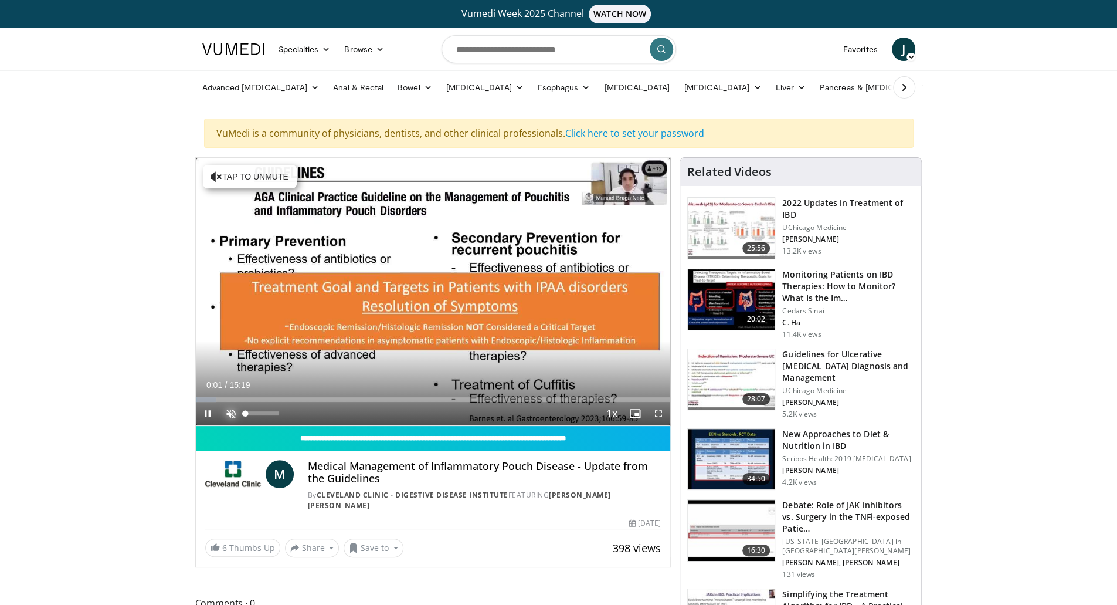
click at [231, 412] on span "Video Player" at bounding box center [230, 413] width 23 height 23
click at [206, 409] on span "Video Player" at bounding box center [207, 413] width 23 height 23
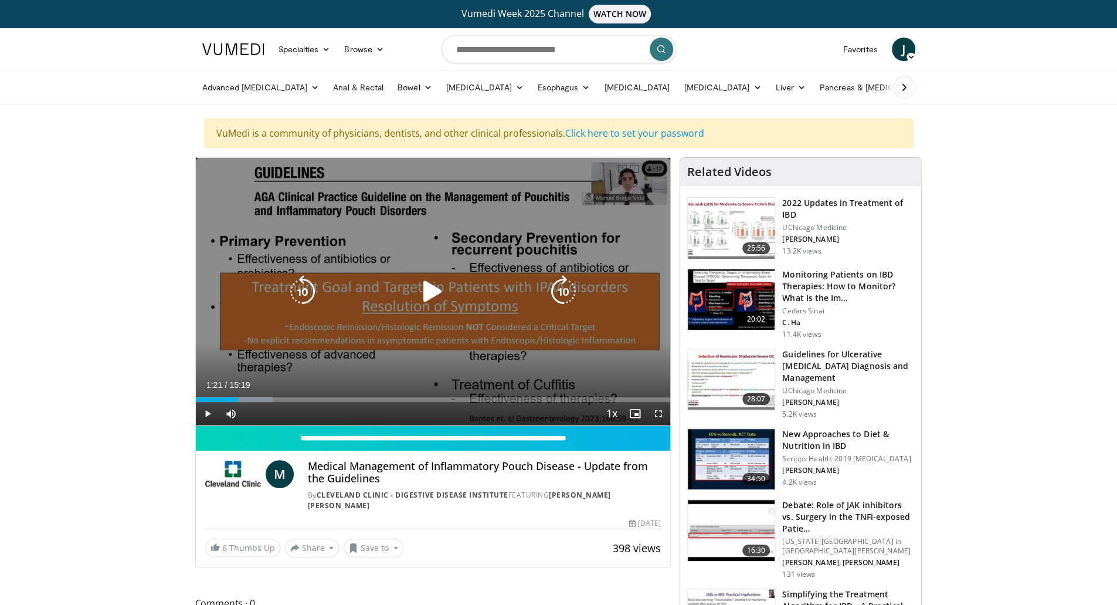
click at [429, 286] on icon "Video Player" at bounding box center [432, 291] width 33 height 33
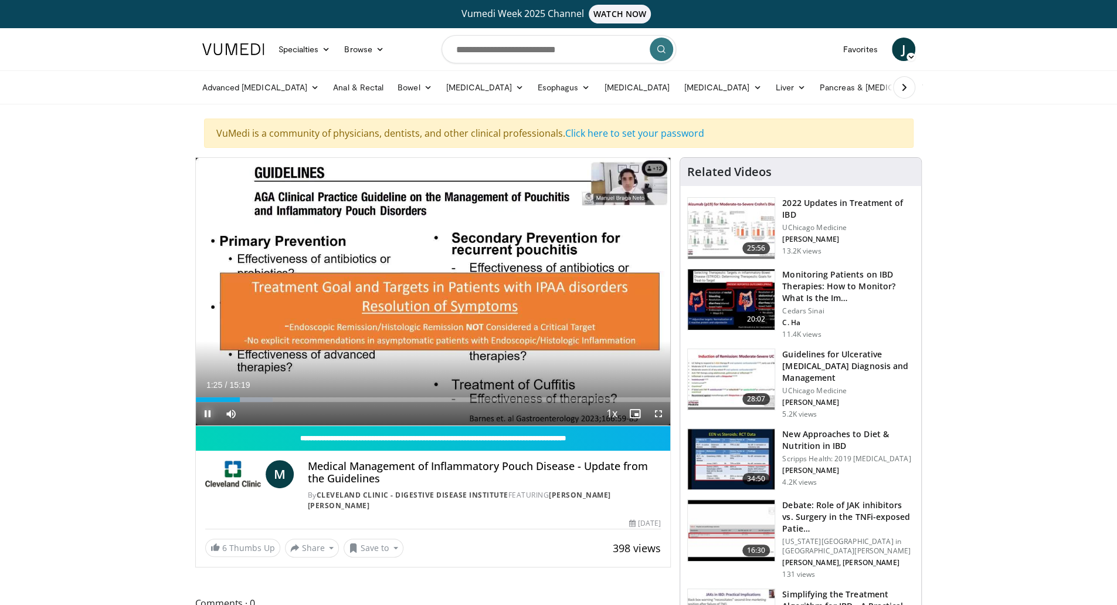
click at [198, 420] on span "Video Player" at bounding box center [207, 413] width 23 height 23
click at [660, 411] on span "Video Player" at bounding box center [658, 413] width 23 height 23
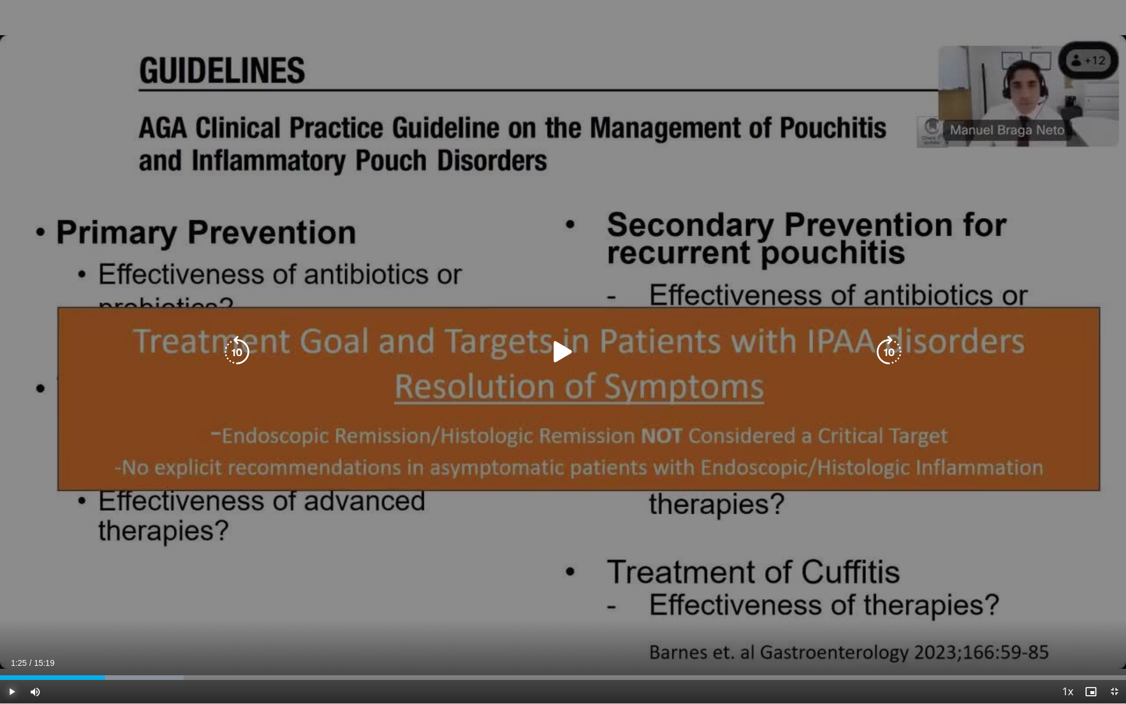
click at [13, 604] on span "Video Player" at bounding box center [11, 691] width 23 height 23
click at [231, 353] on icon "Video Player" at bounding box center [236, 351] width 33 height 33
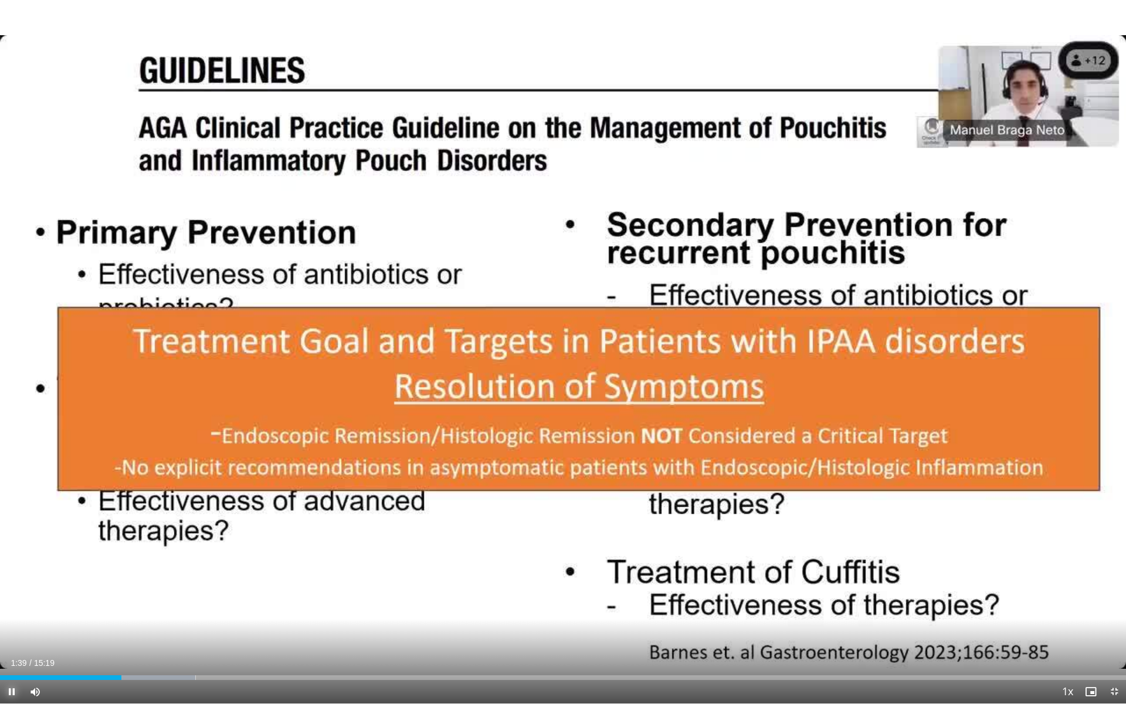
click at [13, 604] on span "Video Player" at bounding box center [11, 691] width 23 height 23
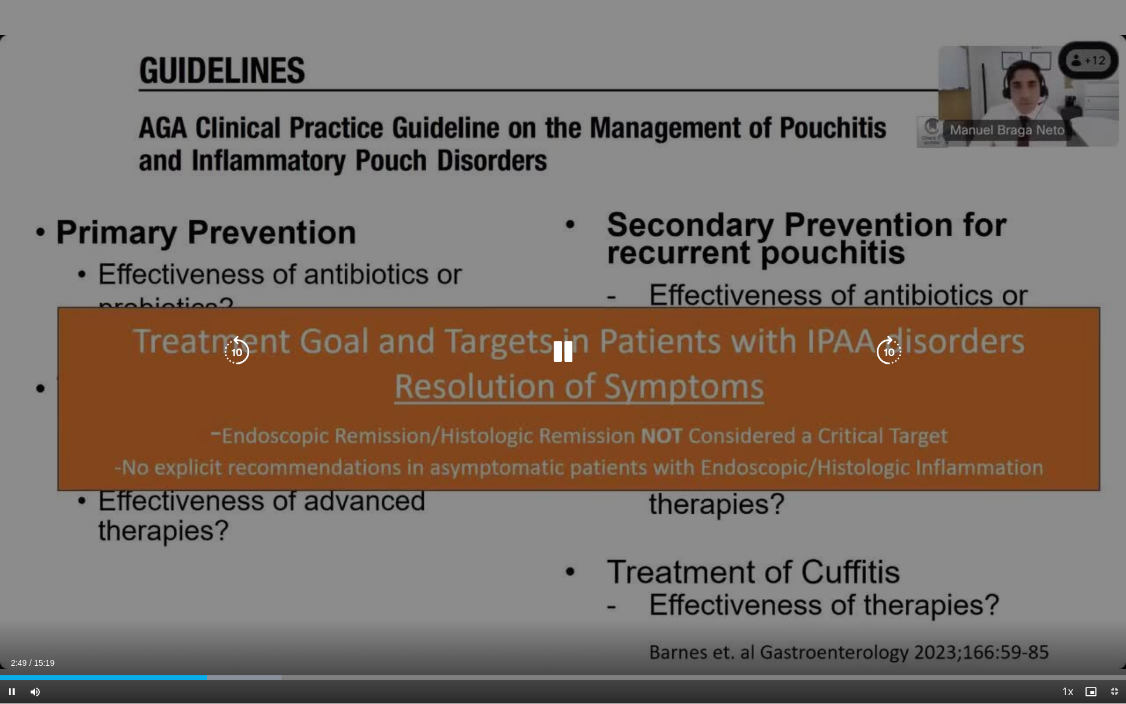
click at [239, 350] on icon "Video Player" at bounding box center [236, 351] width 33 height 33
click at [226, 357] on icon "Video Player" at bounding box center [236, 351] width 33 height 33
click at [239, 350] on icon "Video Player" at bounding box center [236, 351] width 33 height 33
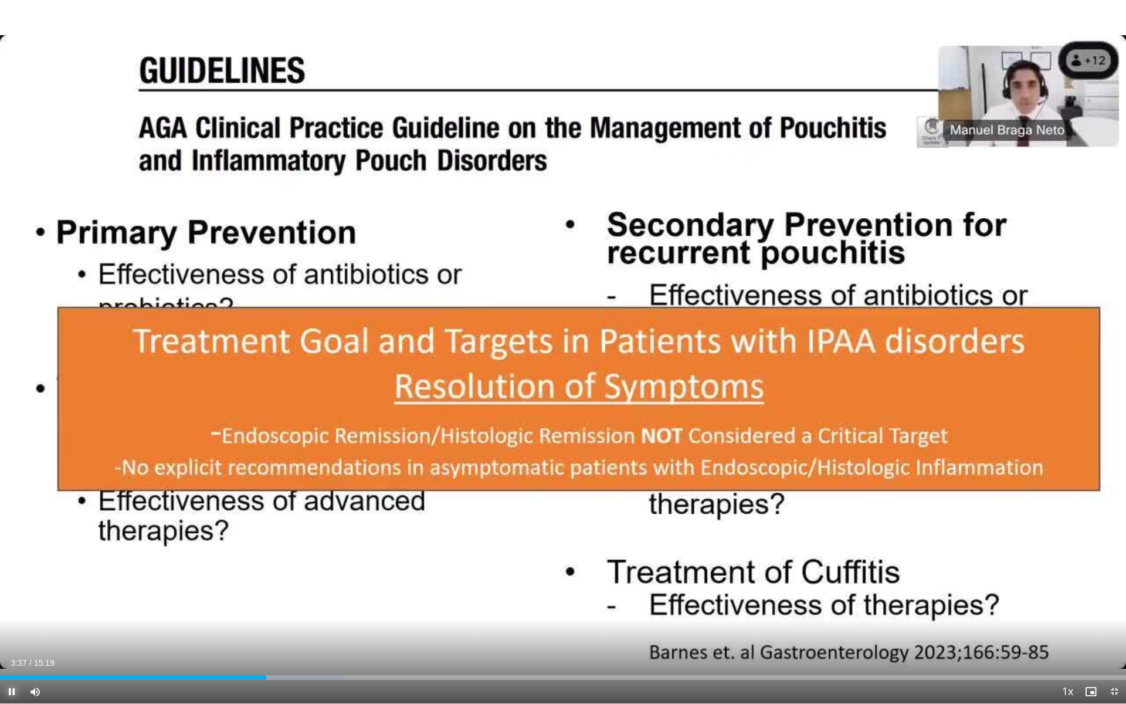
click at [11, 604] on span "Video Player" at bounding box center [11, 691] width 23 height 23
click at [9, 604] on span "Video Player" at bounding box center [11, 691] width 23 height 23
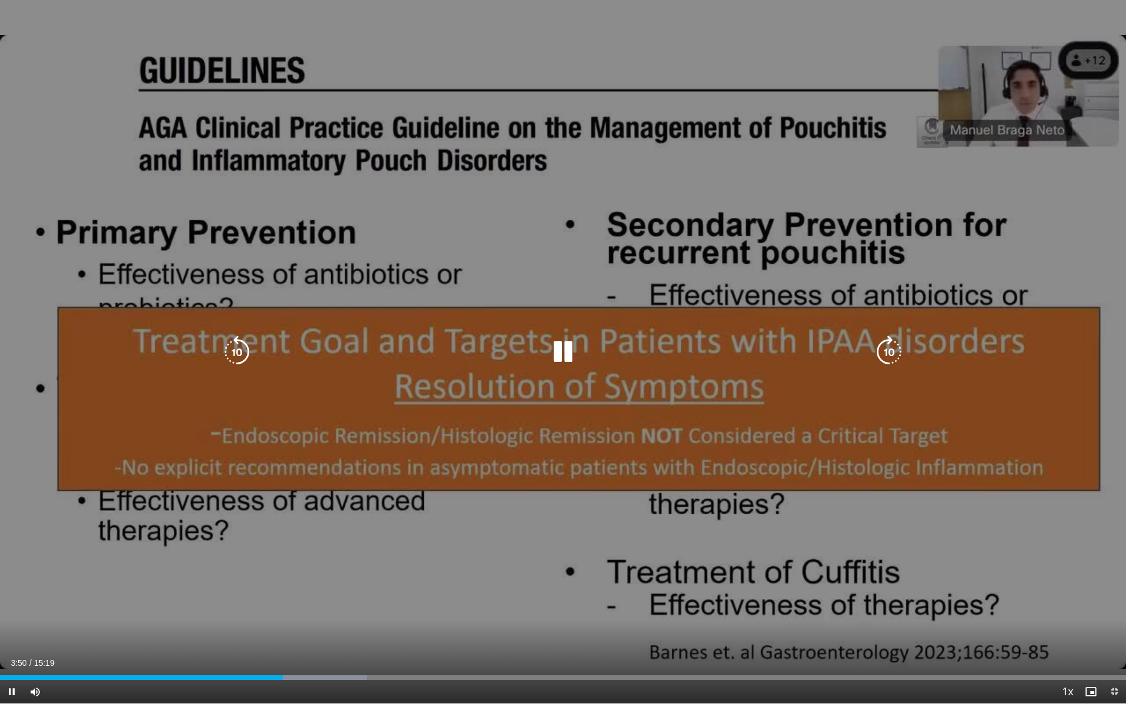
click at [232, 347] on icon "Video Player" at bounding box center [236, 351] width 33 height 33
click at [234, 348] on icon "Video Player" at bounding box center [236, 351] width 33 height 33
click at [557, 349] on icon "Video Player" at bounding box center [562, 351] width 33 height 33
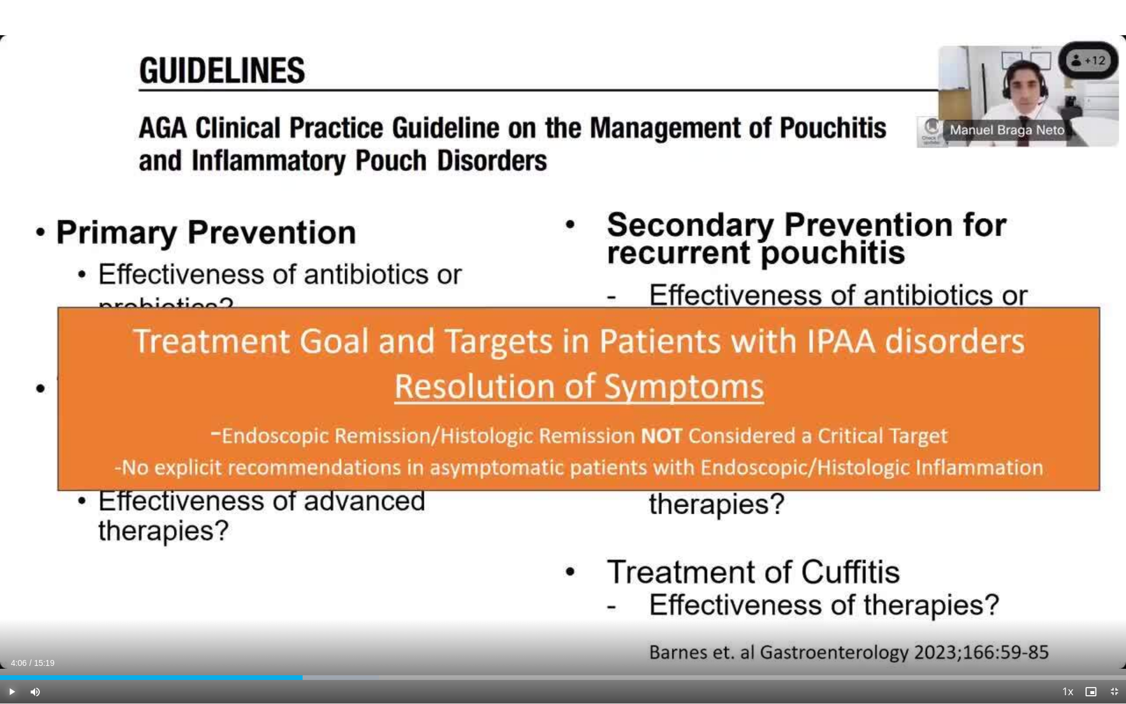
click at [15, 604] on span "Video Player" at bounding box center [11, 691] width 23 height 23
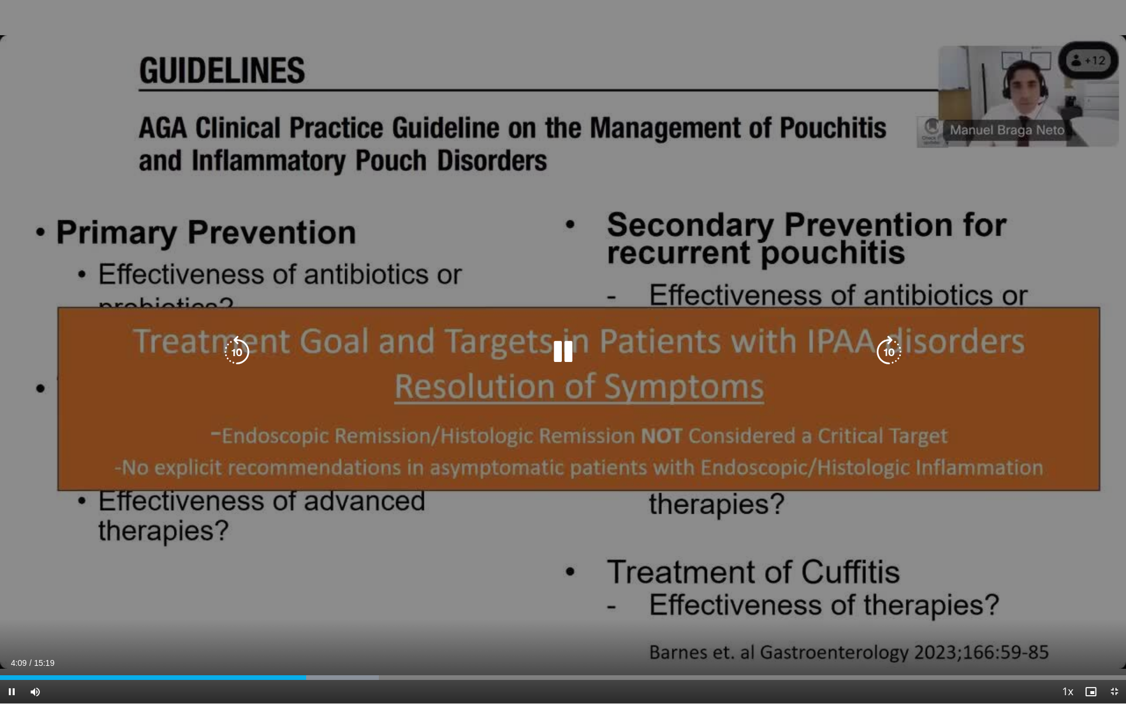
click at [233, 357] on icon "Video Player" at bounding box center [236, 351] width 33 height 33
click at [564, 350] on icon "Video Player" at bounding box center [562, 351] width 33 height 33
click at [563, 354] on icon "Video Player" at bounding box center [562, 351] width 33 height 33
click at [242, 352] on icon "Video Player" at bounding box center [236, 351] width 33 height 33
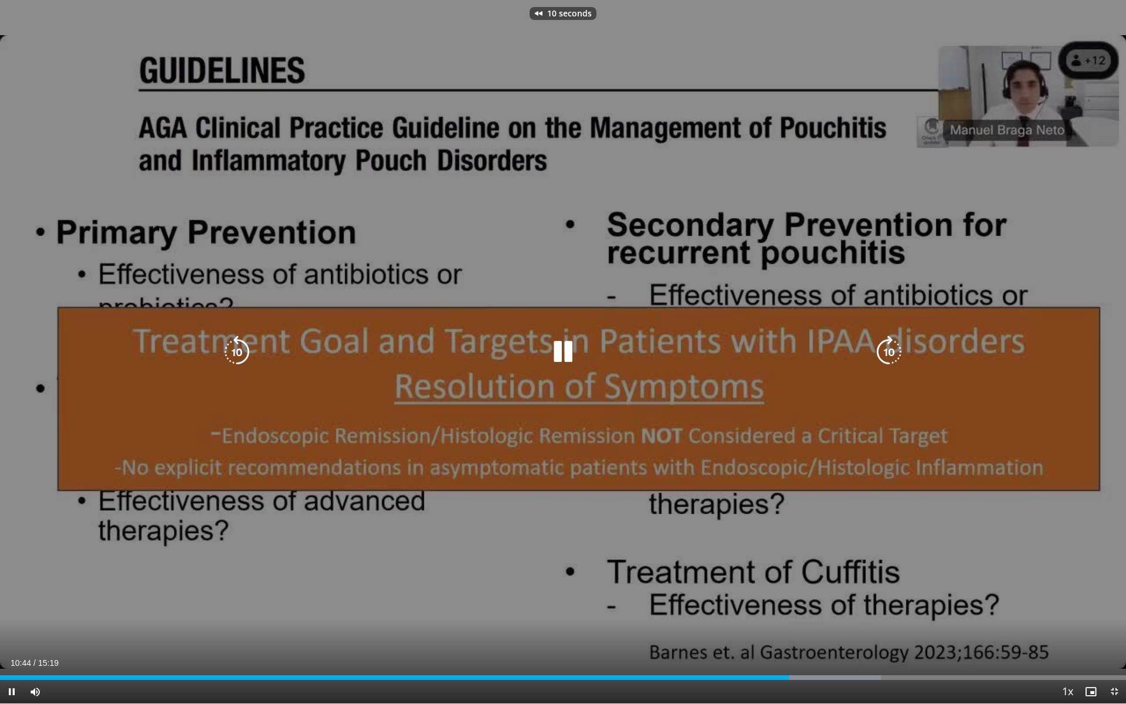
click at [242, 352] on icon "Video Player" at bounding box center [236, 351] width 33 height 33
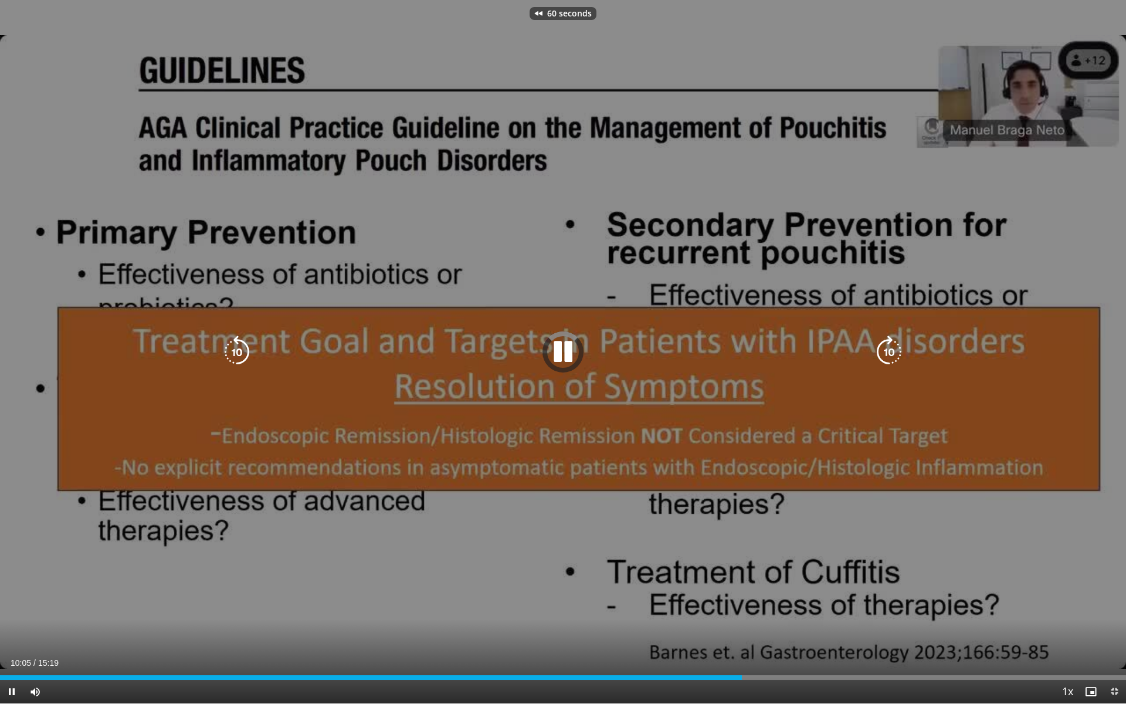
click at [242, 352] on icon "Video Player" at bounding box center [236, 351] width 33 height 33
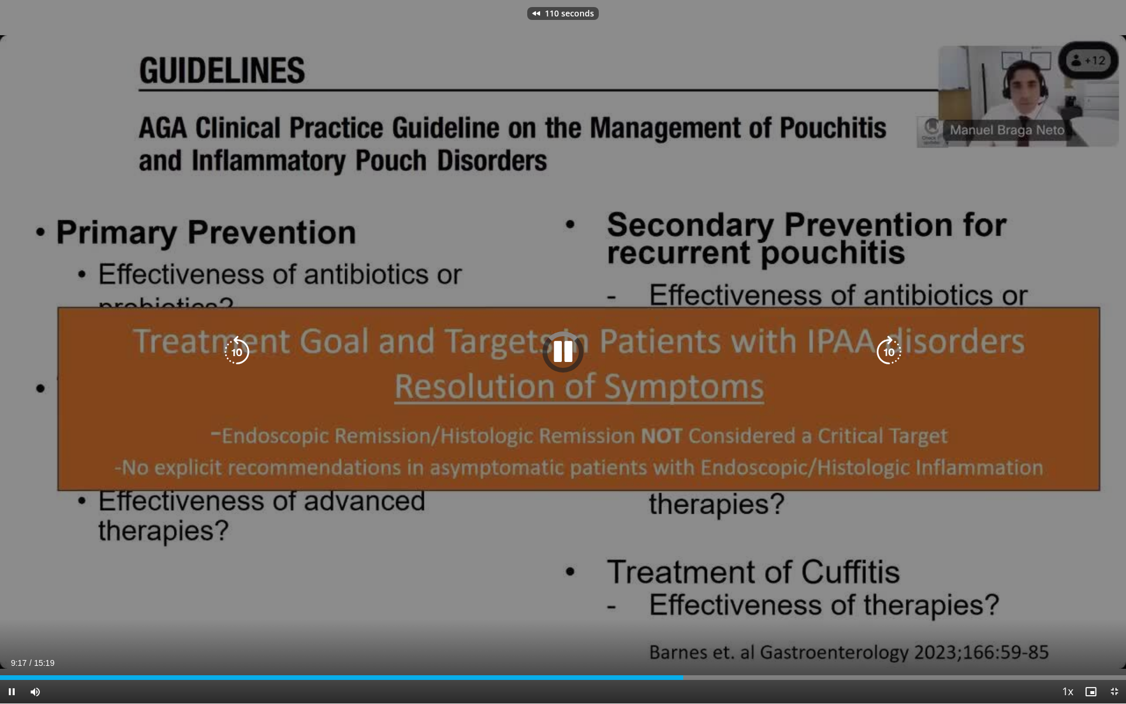
click at [242, 352] on icon "Video Player" at bounding box center [236, 351] width 33 height 33
click at [564, 346] on icon "Video Player" at bounding box center [562, 351] width 33 height 33
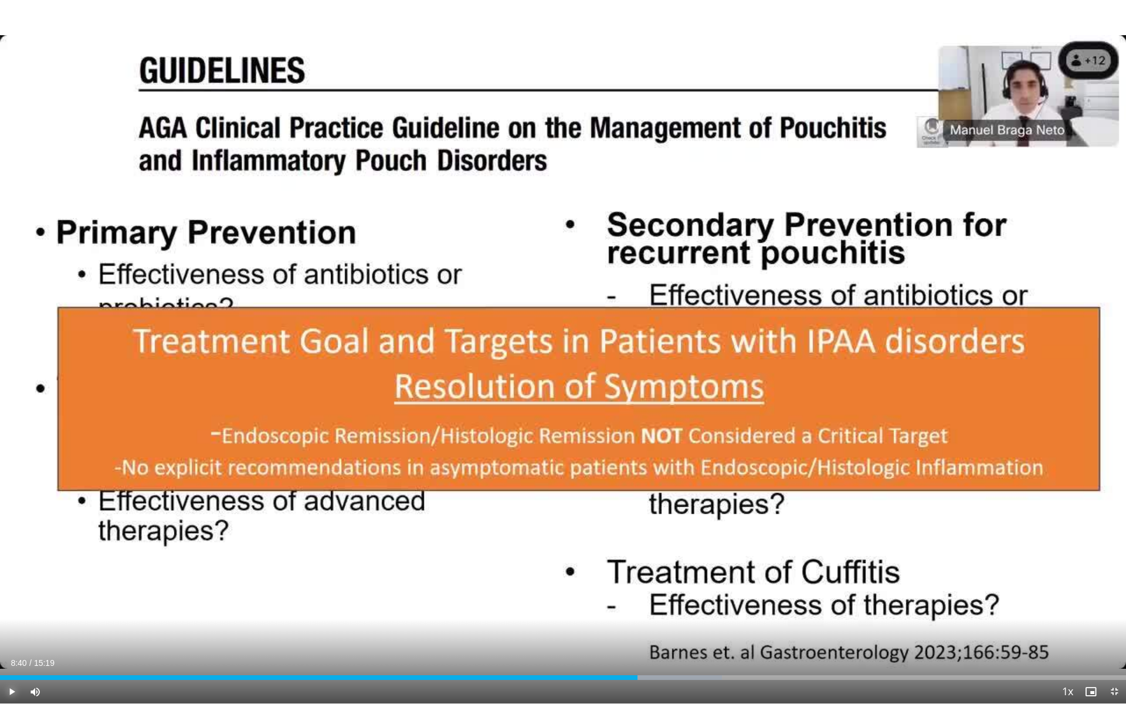
click at [12, 604] on span "Video Player" at bounding box center [11, 691] width 23 height 23
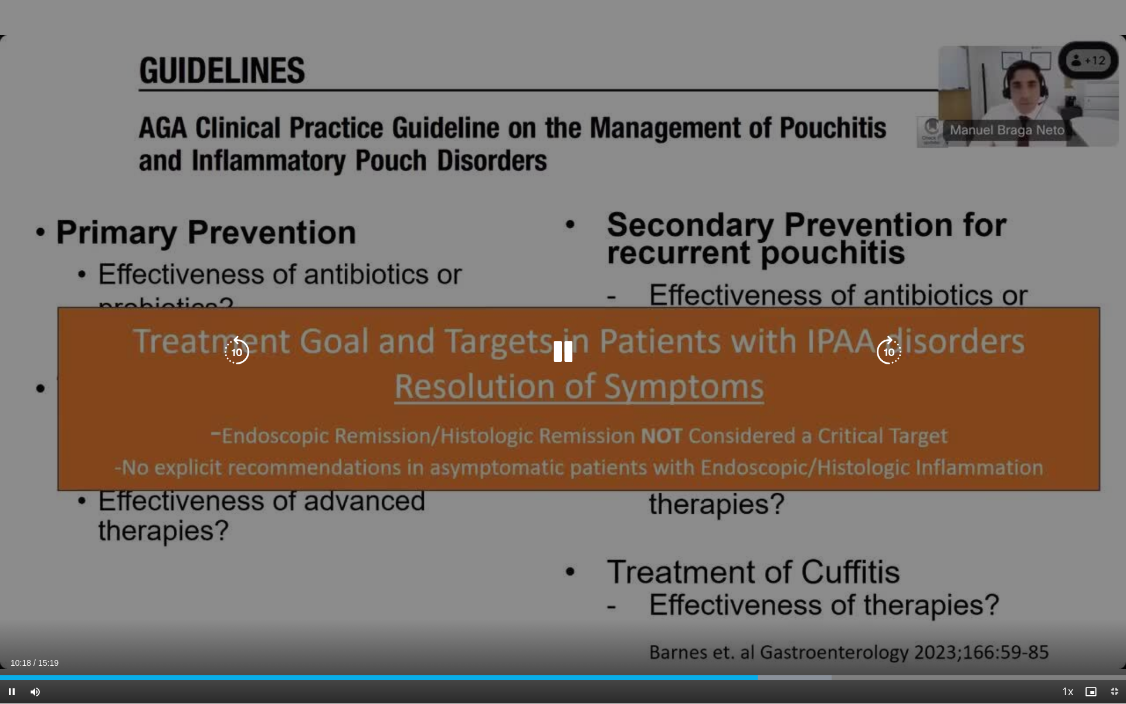
click at [382, 559] on div "140 seconds Tap to unmute" at bounding box center [563, 351] width 1126 height 703
click at [357, 585] on div "140 seconds Tap to unmute" at bounding box center [563, 351] width 1126 height 703
click at [239, 359] on icon "Video Player" at bounding box center [236, 351] width 33 height 33
click at [237, 360] on icon "Video Player" at bounding box center [236, 351] width 33 height 33
click at [236, 345] on icon "Video Player" at bounding box center [236, 351] width 33 height 33
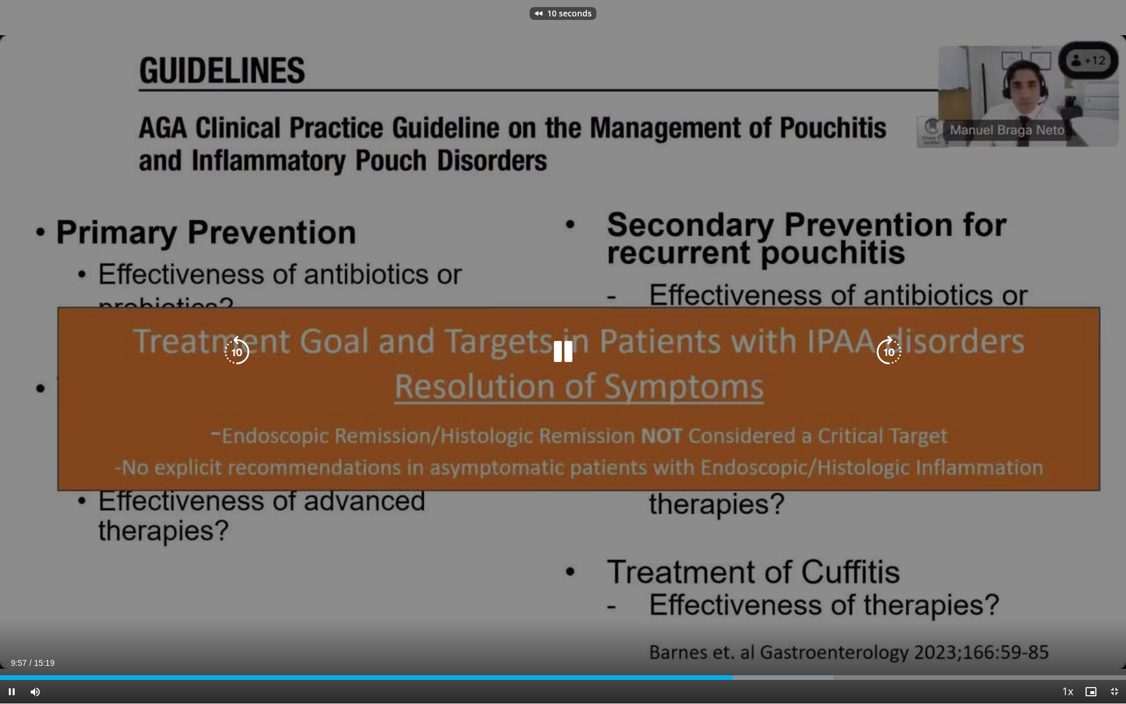
click at [238, 357] on icon "Video Player" at bounding box center [236, 351] width 33 height 33
click at [243, 348] on icon "Video Player" at bounding box center [236, 351] width 33 height 33
click at [674, 596] on div "10 seconds Tap to unmute" at bounding box center [563, 351] width 1126 height 703
click at [562, 353] on icon "Video Player" at bounding box center [562, 351] width 33 height 33
click at [239, 352] on icon "Video Player" at bounding box center [236, 351] width 33 height 33
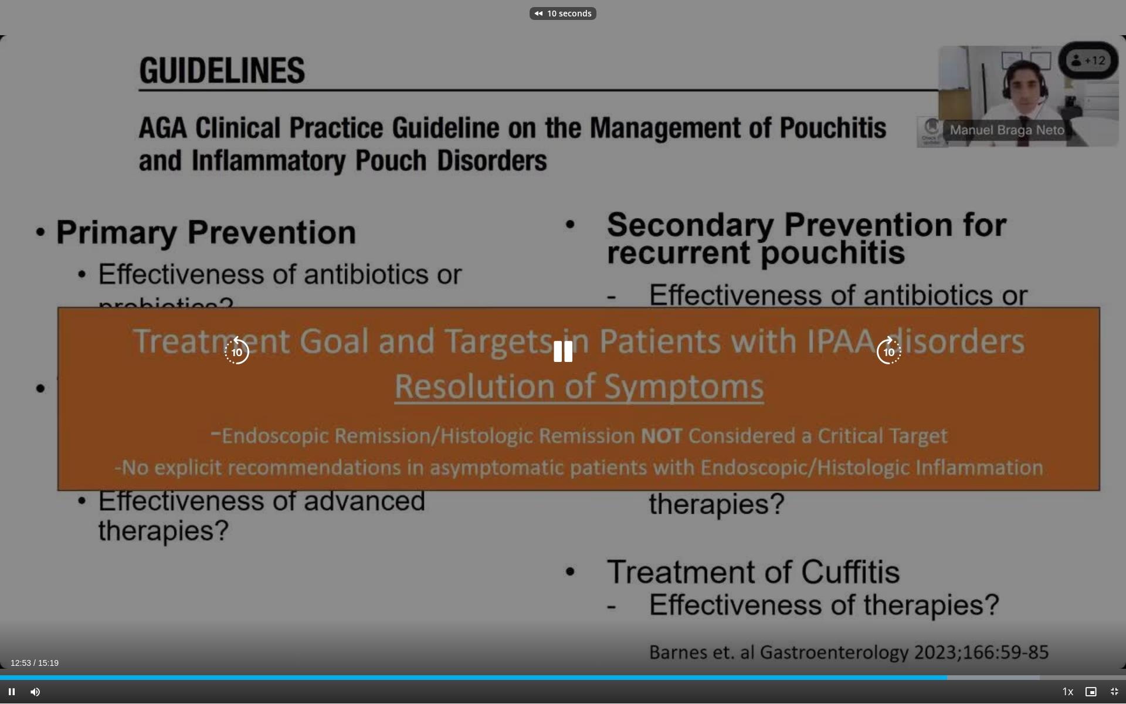
click at [239, 352] on icon "Video Player" at bounding box center [236, 351] width 33 height 33
click at [558, 354] on icon "Video Player" at bounding box center [562, 351] width 33 height 33
click at [565, 358] on icon "Video Player" at bounding box center [562, 351] width 33 height 33
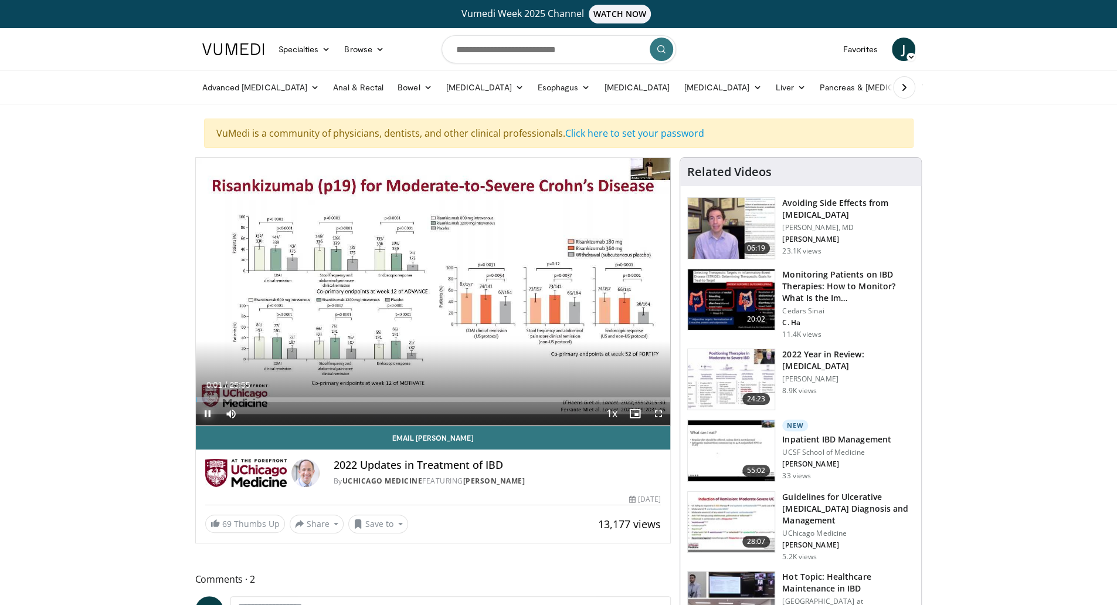
click at [208, 414] on span "Video Player" at bounding box center [207, 413] width 23 height 23
click at [477, 86] on link "[MEDICAL_DATA]" at bounding box center [484, 87] width 91 height 23
click at [322, 48] on icon at bounding box center [326, 49] width 8 height 8
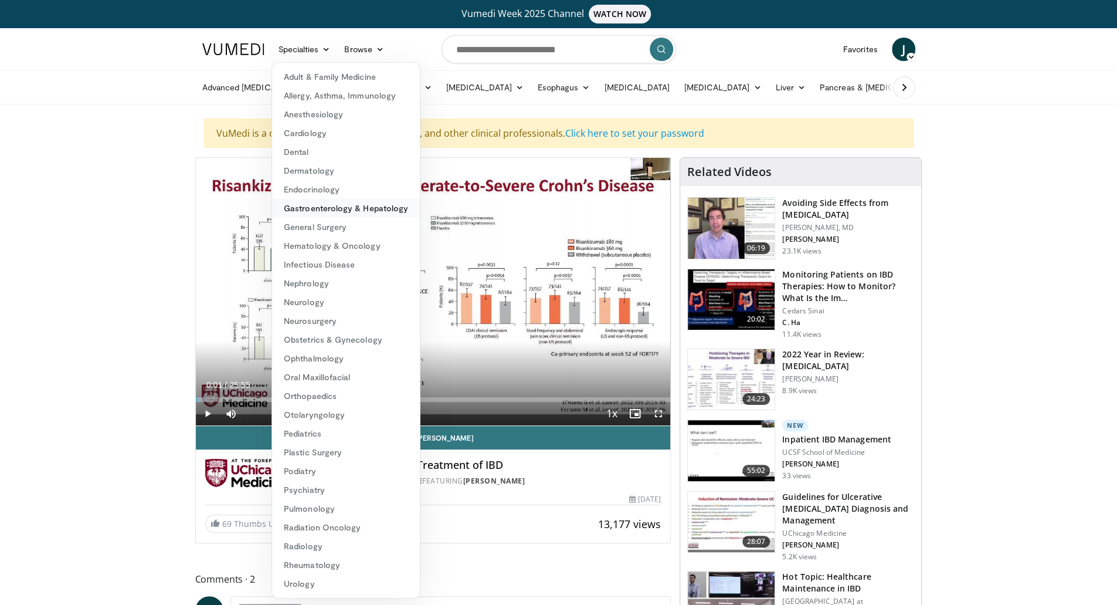
click at [351, 215] on link "Gastroenterology & Hepatology" at bounding box center [346, 208] width 148 height 19
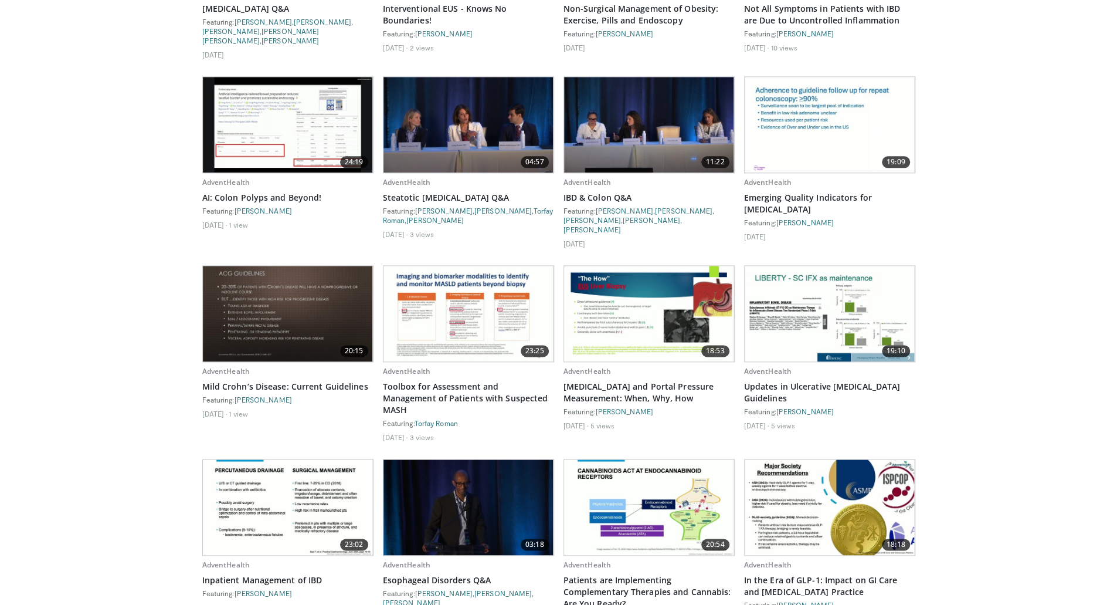
scroll to position [956, 0]
